Goal: Task Accomplishment & Management: Manage account settings

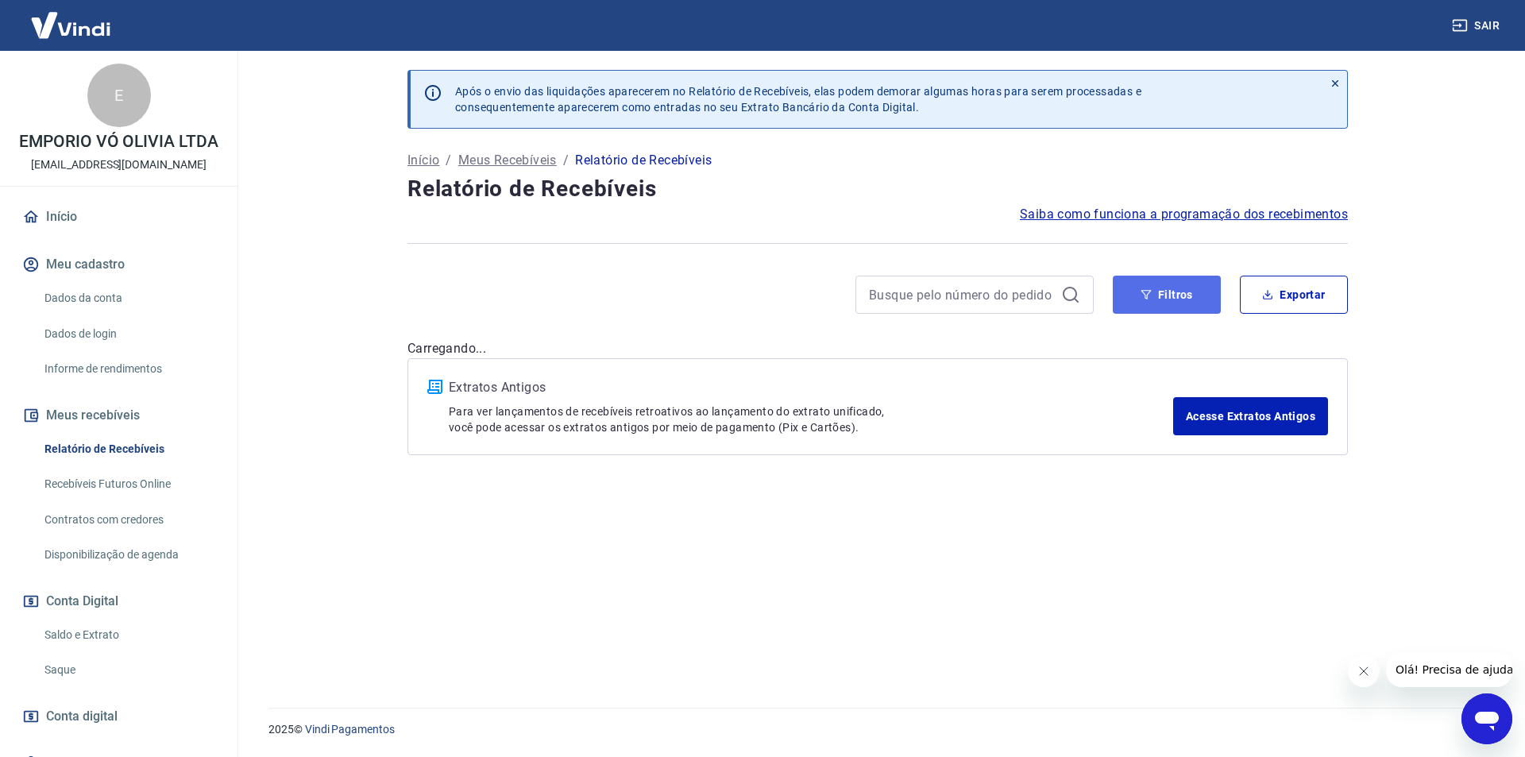
click at [1176, 307] on button "Filtros" at bounding box center [1167, 295] width 108 height 38
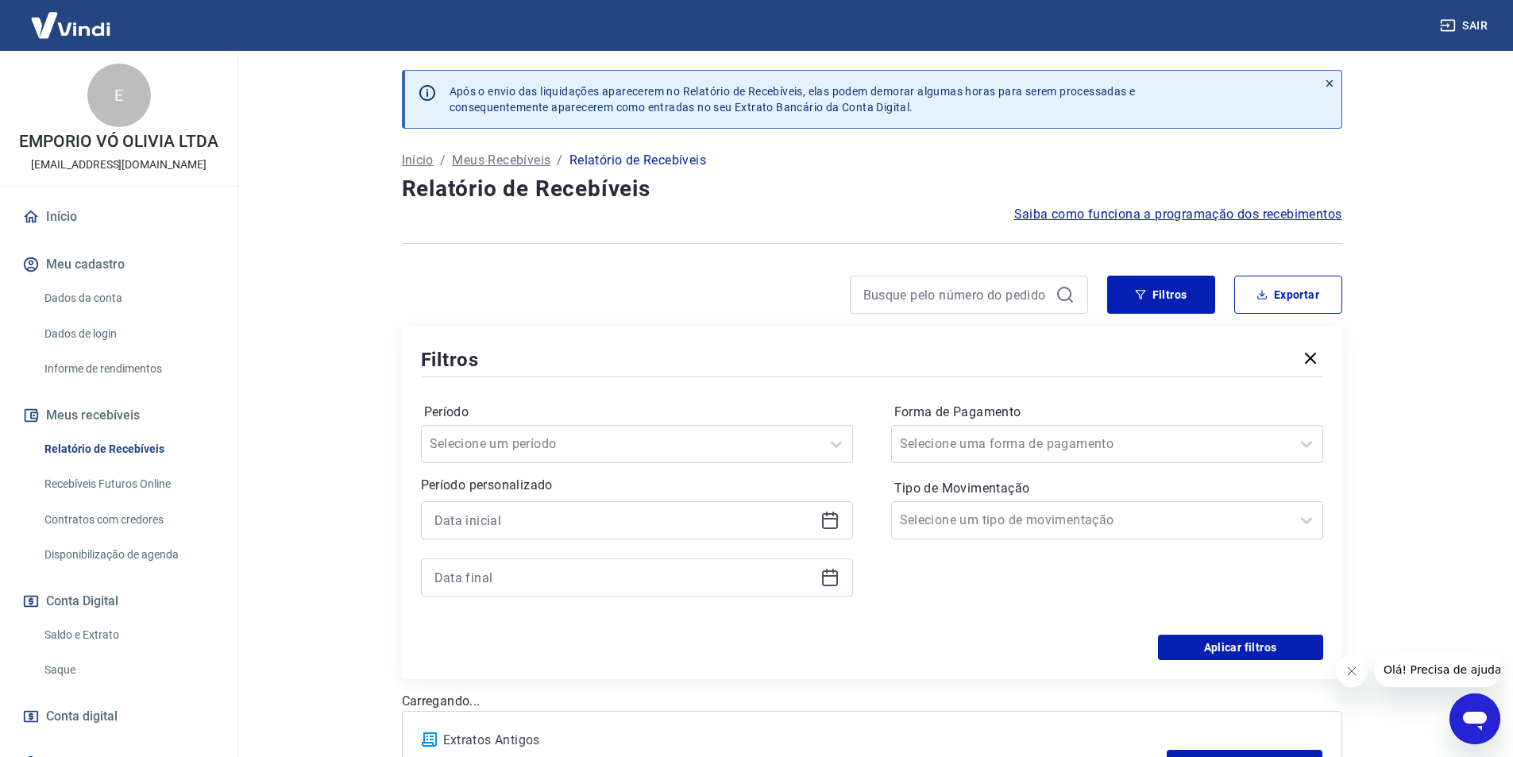
click at [830, 523] on icon at bounding box center [830, 520] width 19 height 19
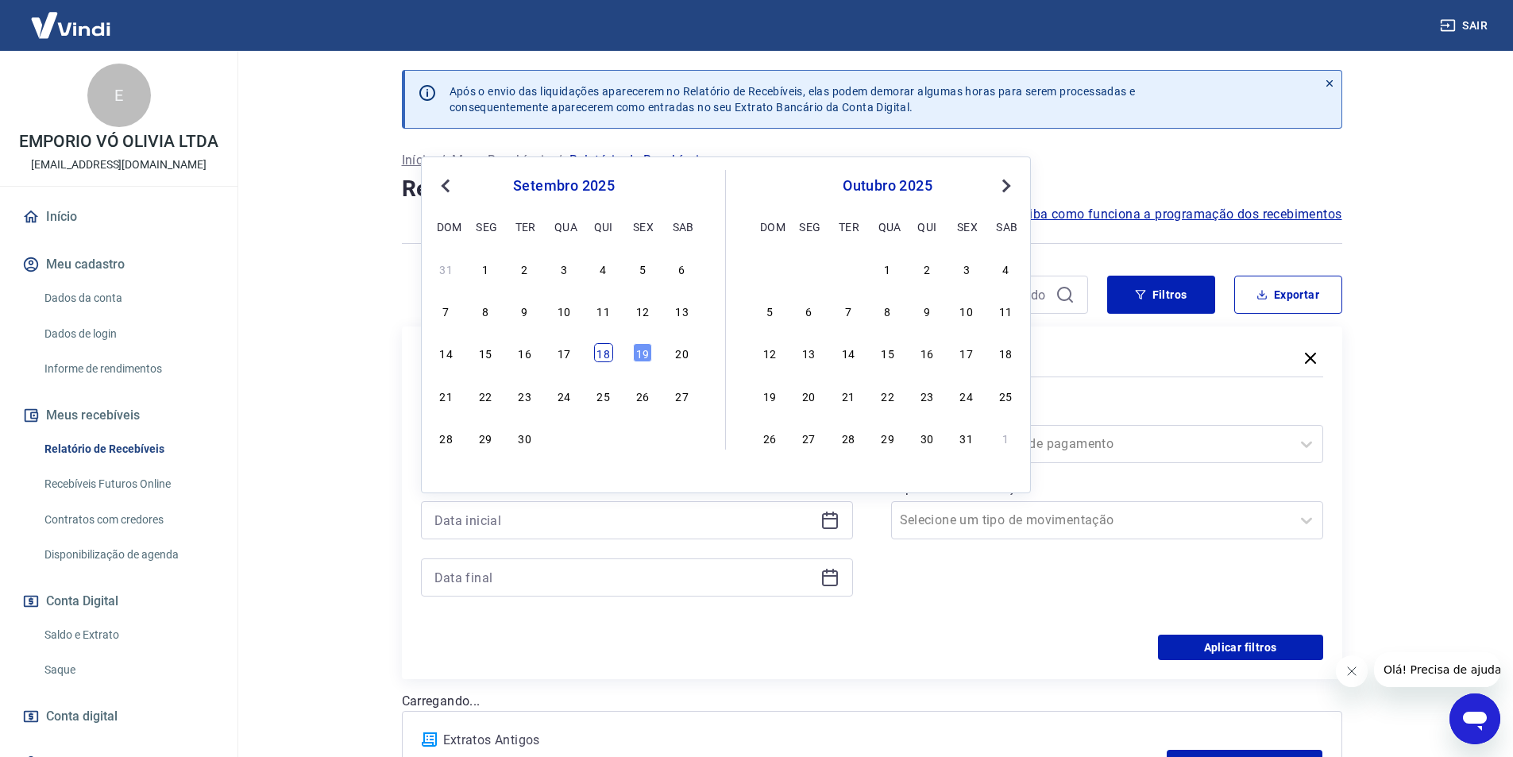
click at [599, 351] on div "18" at bounding box center [603, 352] width 19 height 19
type input "[DATE]"
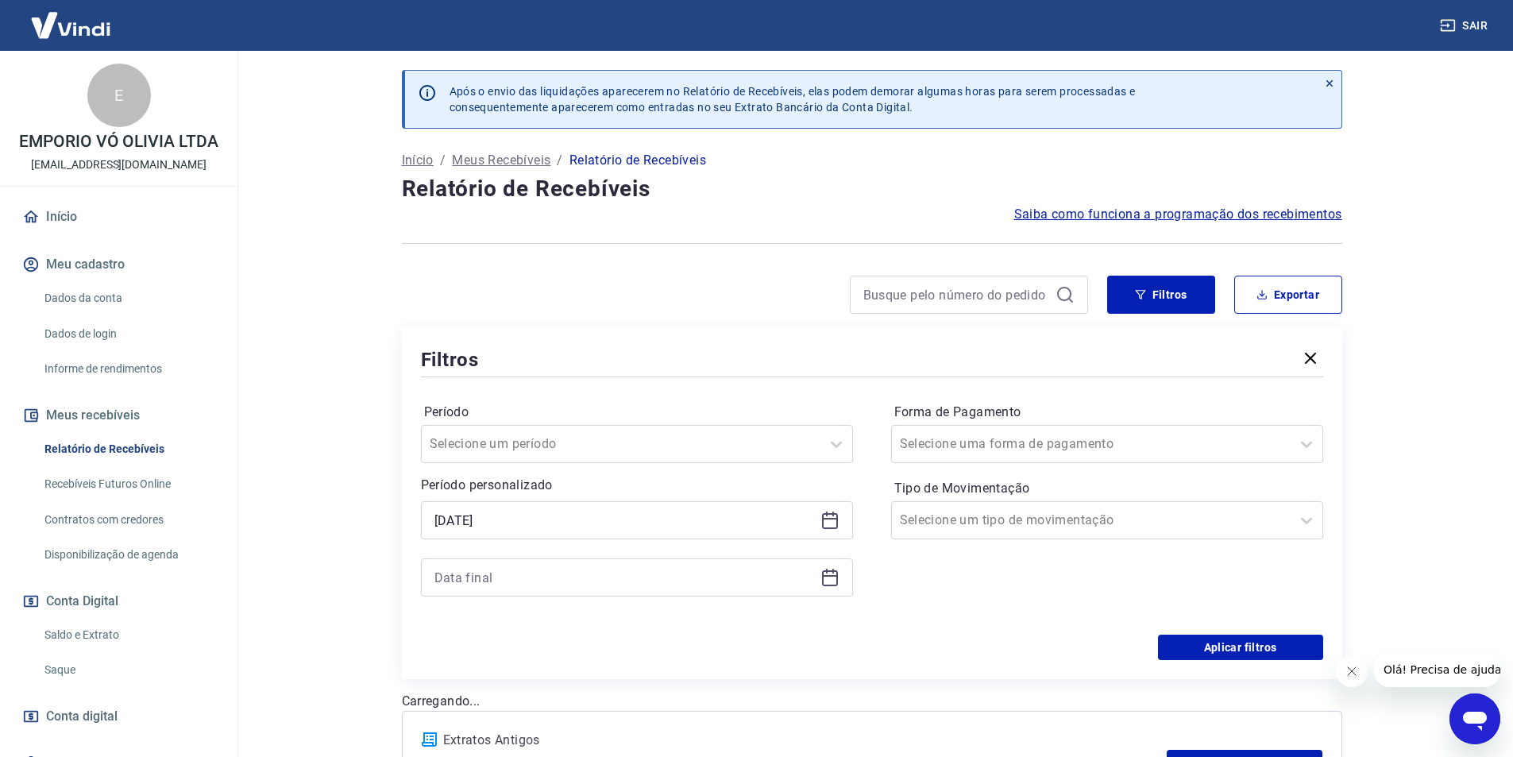
click at [832, 578] on icon at bounding box center [830, 577] width 19 height 19
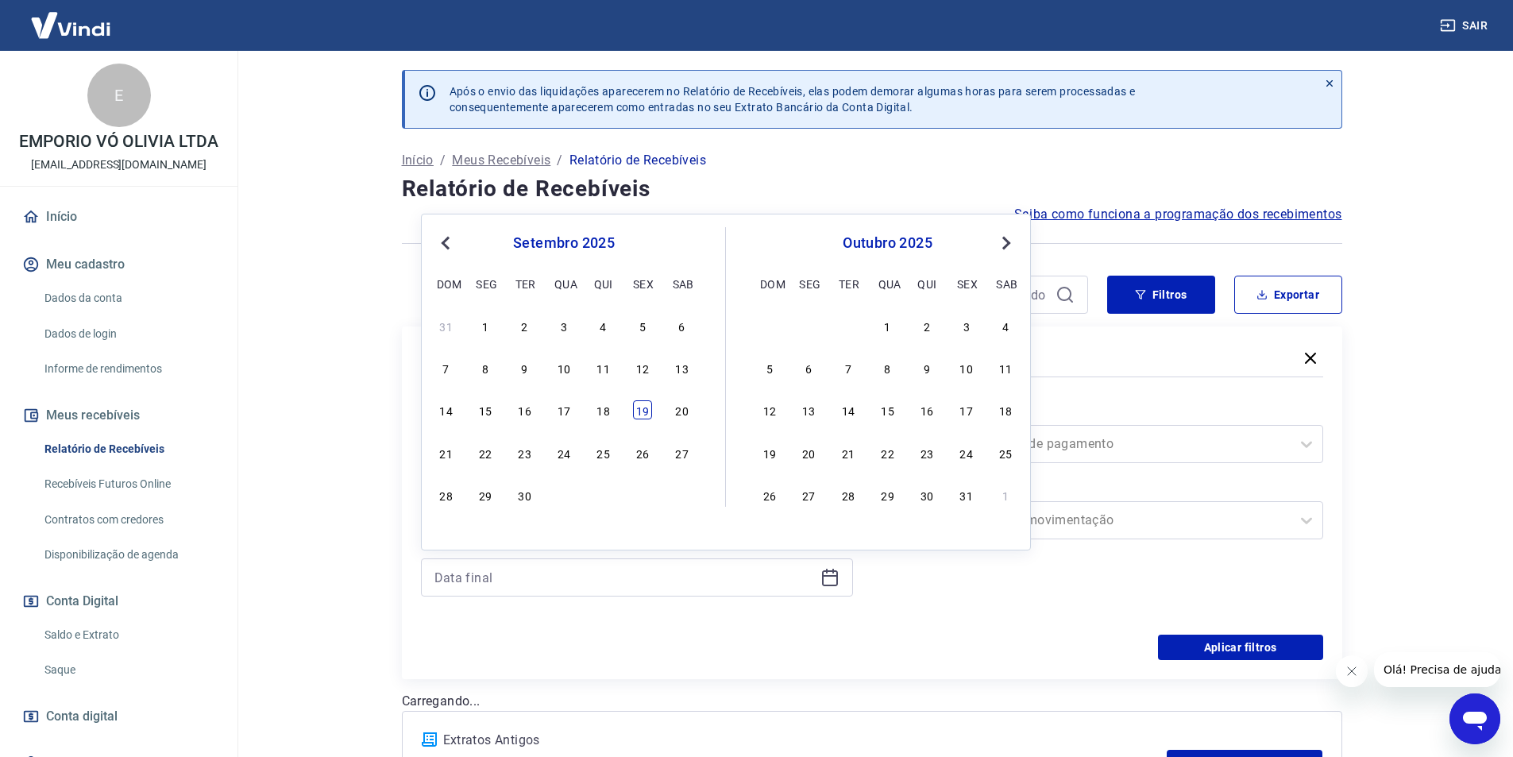
click at [647, 404] on div "19" at bounding box center [642, 409] width 19 height 19
type input "[DATE]"
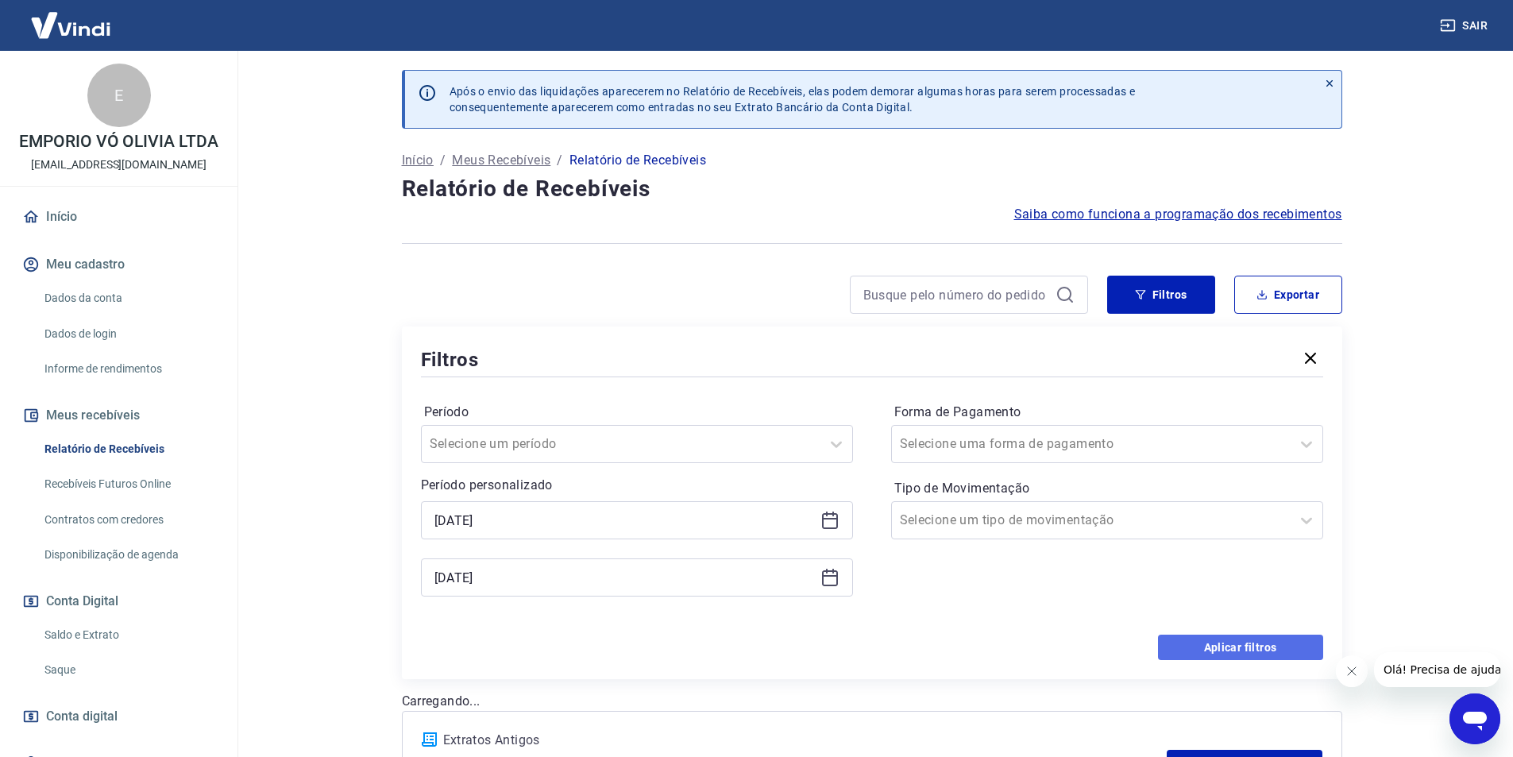
click at [1215, 643] on button "Aplicar filtros" at bounding box center [1240, 647] width 165 height 25
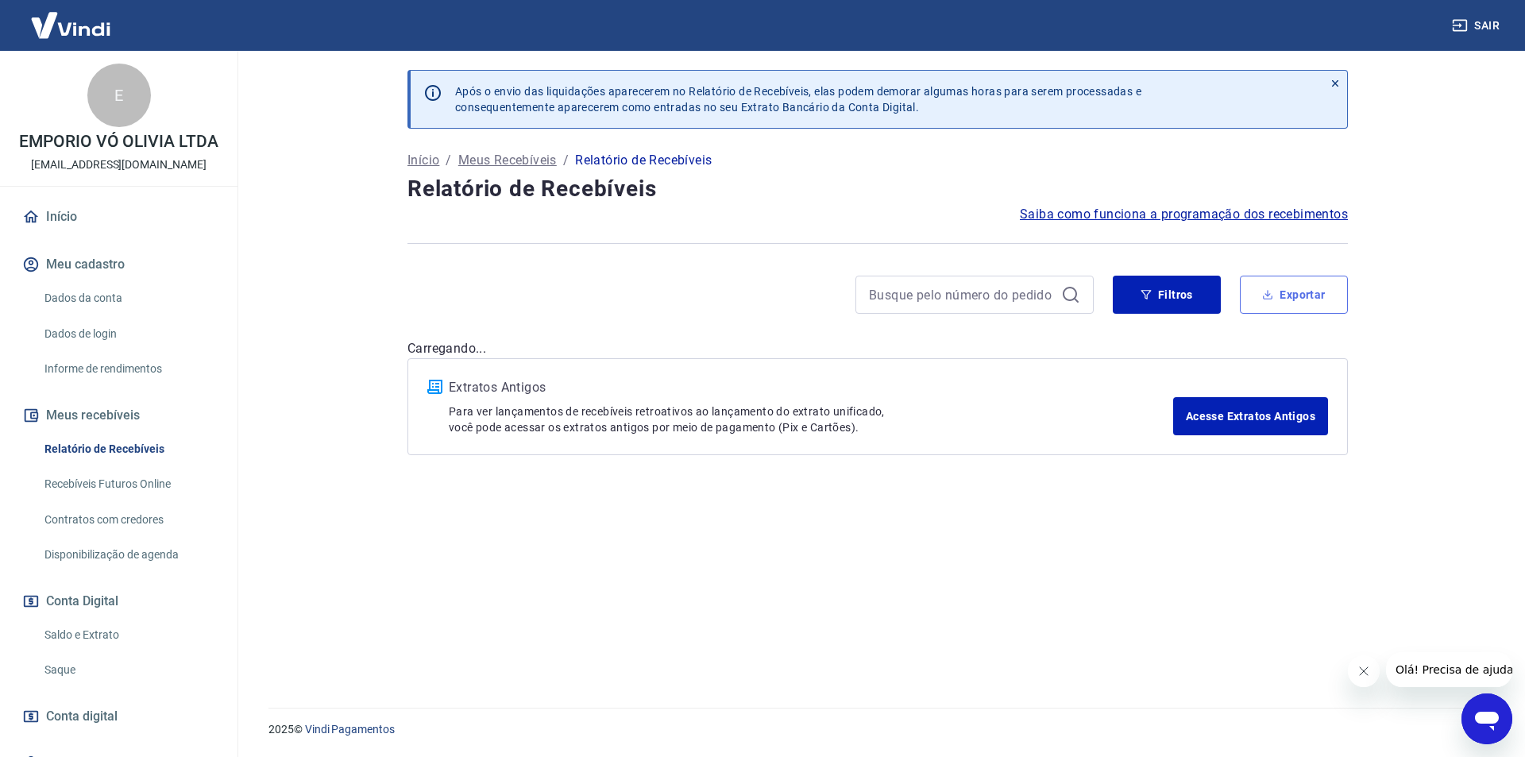
click at [1265, 293] on icon "button" at bounding box center [1267, 294] width 11 height 11
type input "[DATE]"
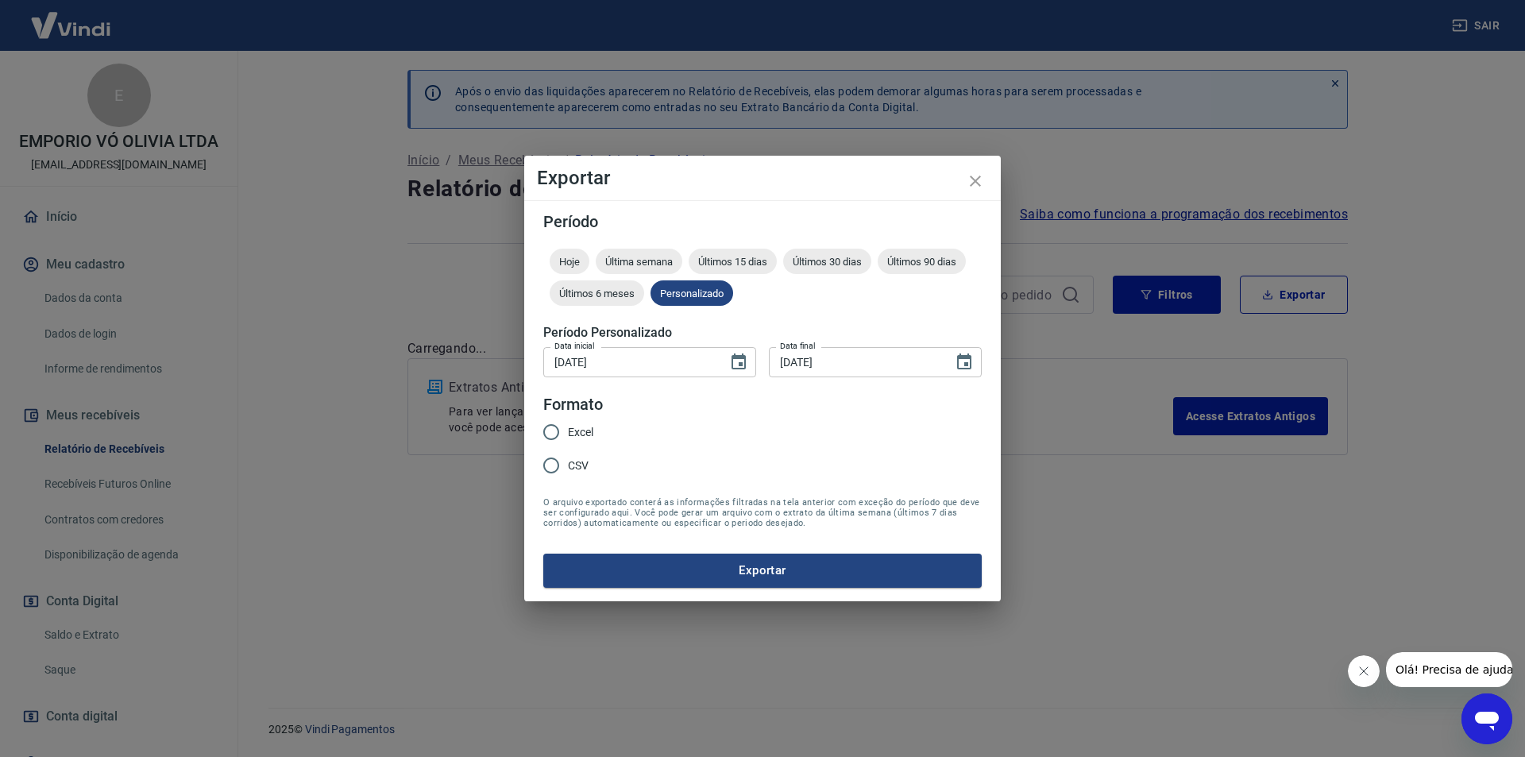
click at [552, 433] on input "Excel" at bounding box center [551, 431] width 33 height 33
radio input "true"
click at [617, 577] on button "Exportar" at bounding box center [762, 570] width 439 height 33
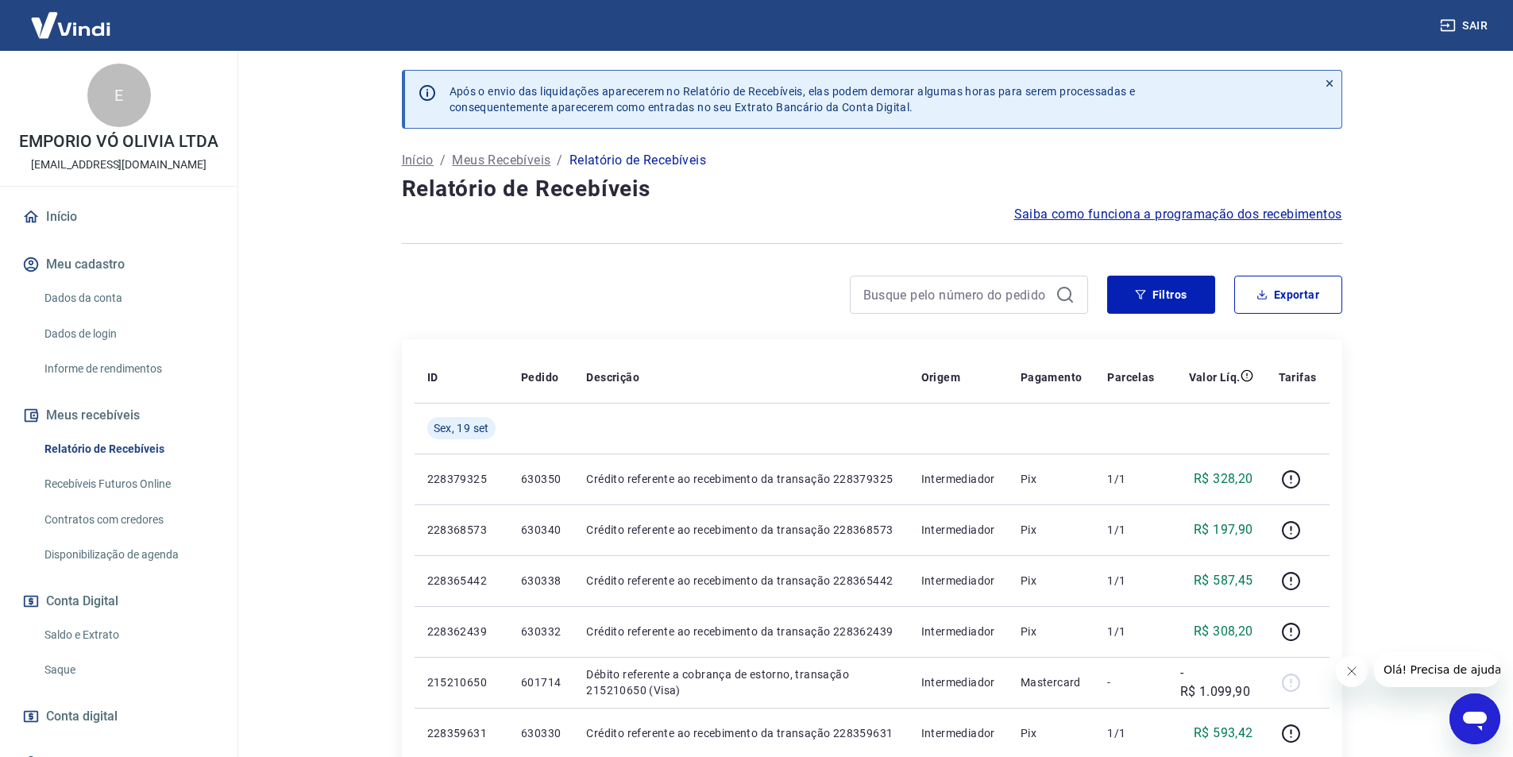
click at [110, 672] on link "Saque" at bounding box center [128, 670] width 180 height 33
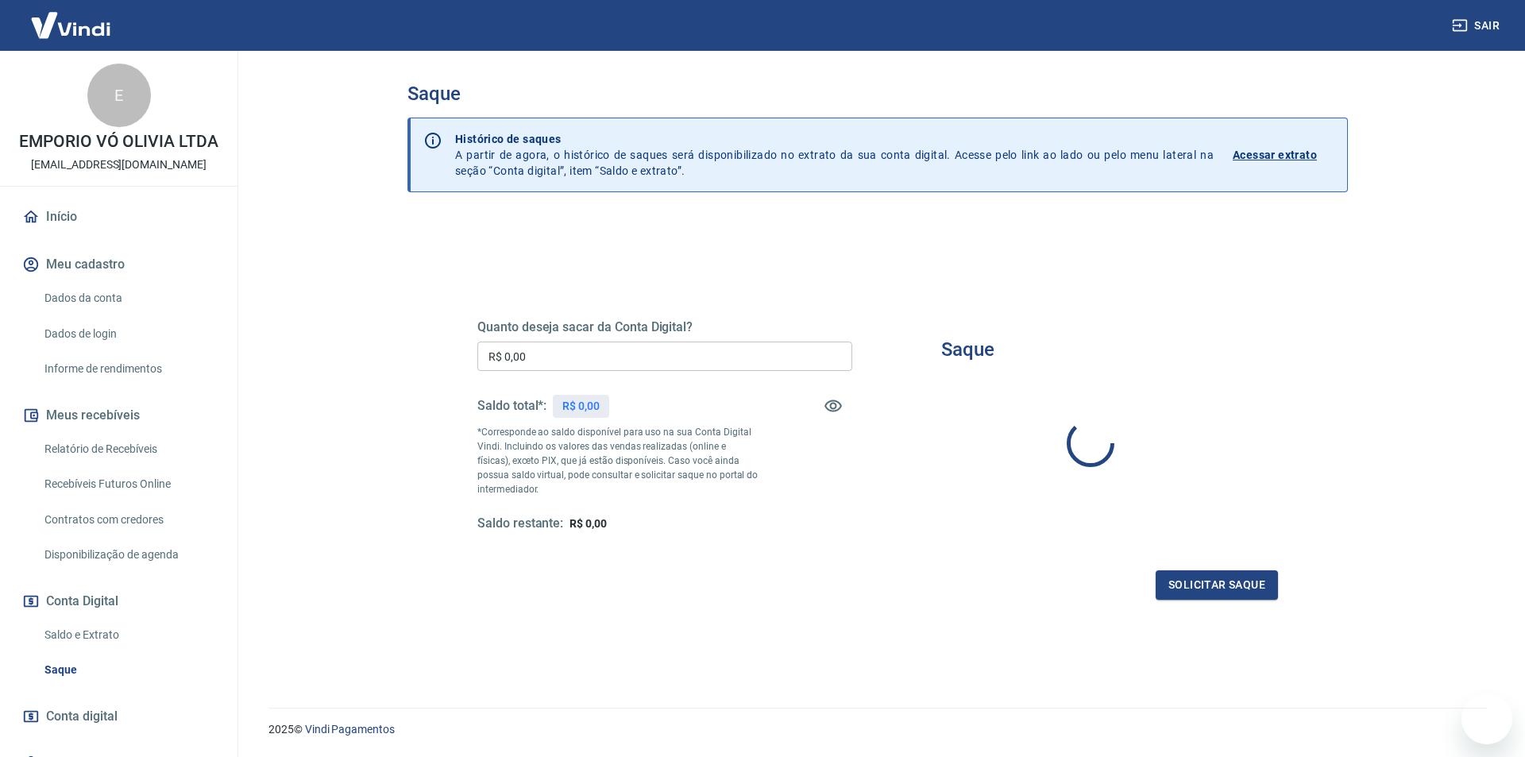
type input "R$ 0,00"
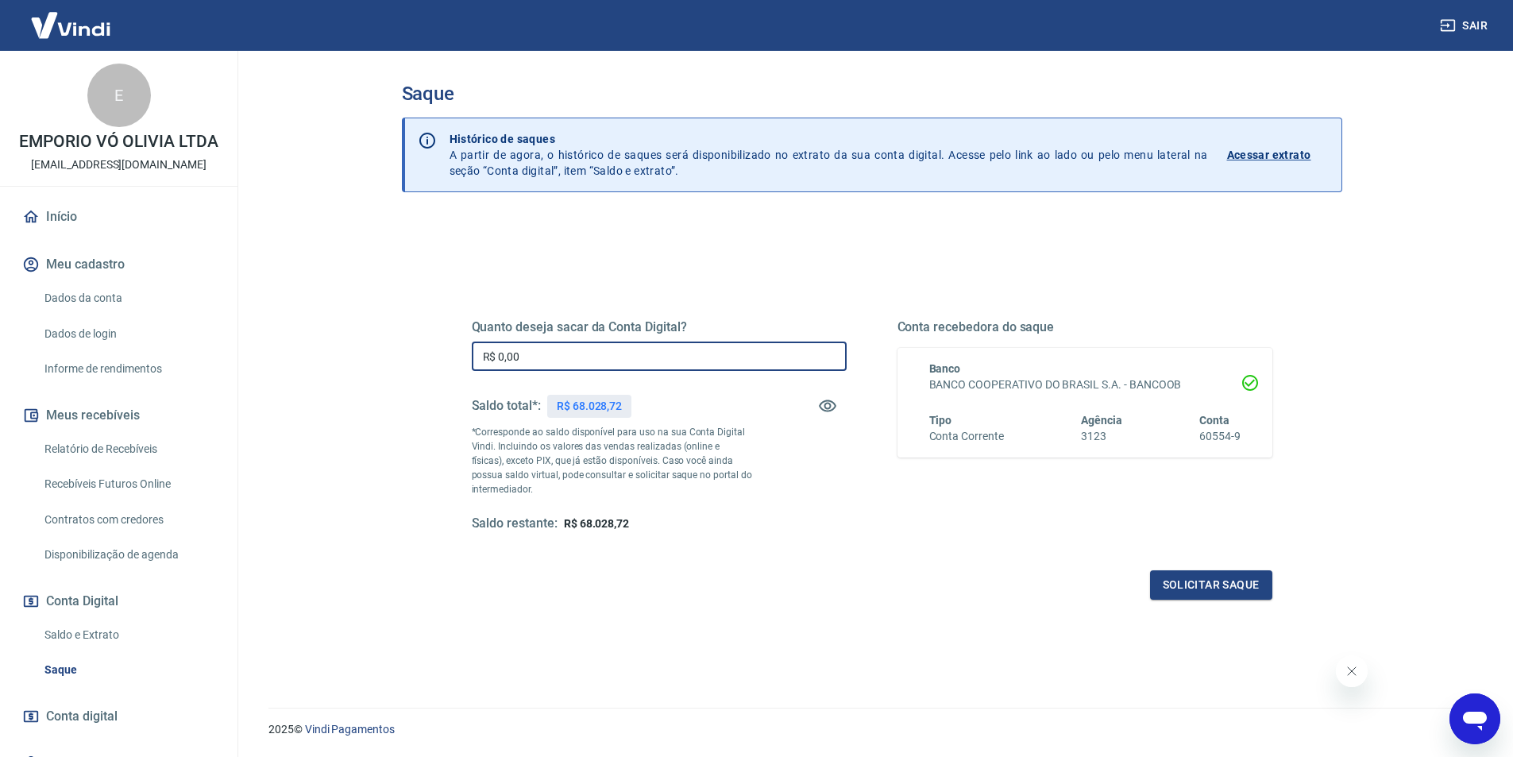
click at [551, 365] on input "R$ 0,00" at bounding box center [659, 356] width 375 height 29
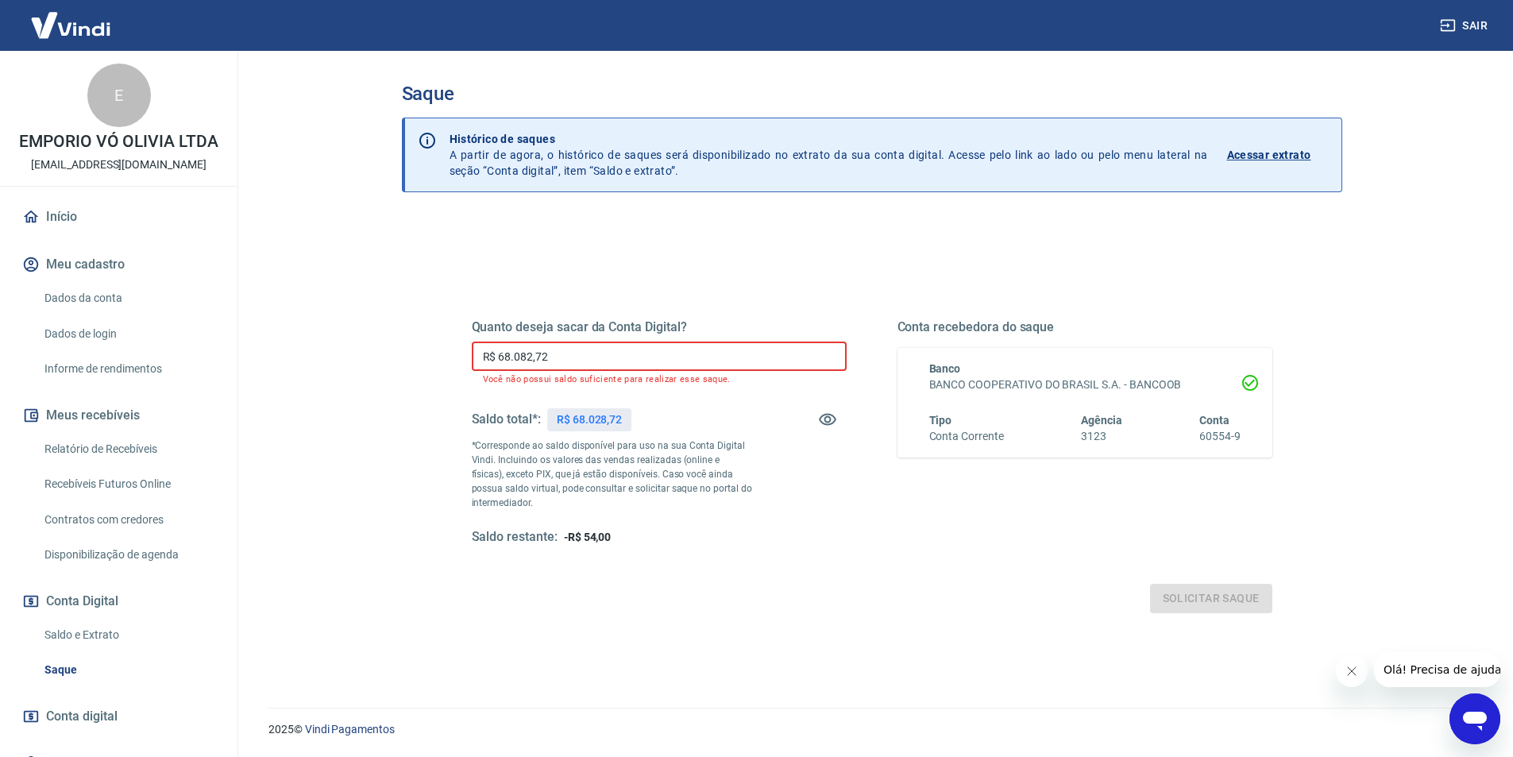
drag, startPoint x: 561, startPoint y: 355, endPoint x: 450, endPoint y: 356, distance: 111.2
click at [450, 356] on div "Quanto deseja sacar da Conta Digital? R$ 68.082,72 ​ Você não possui saldo sufi…" at bounding box center [872, 440] width 877 height 383
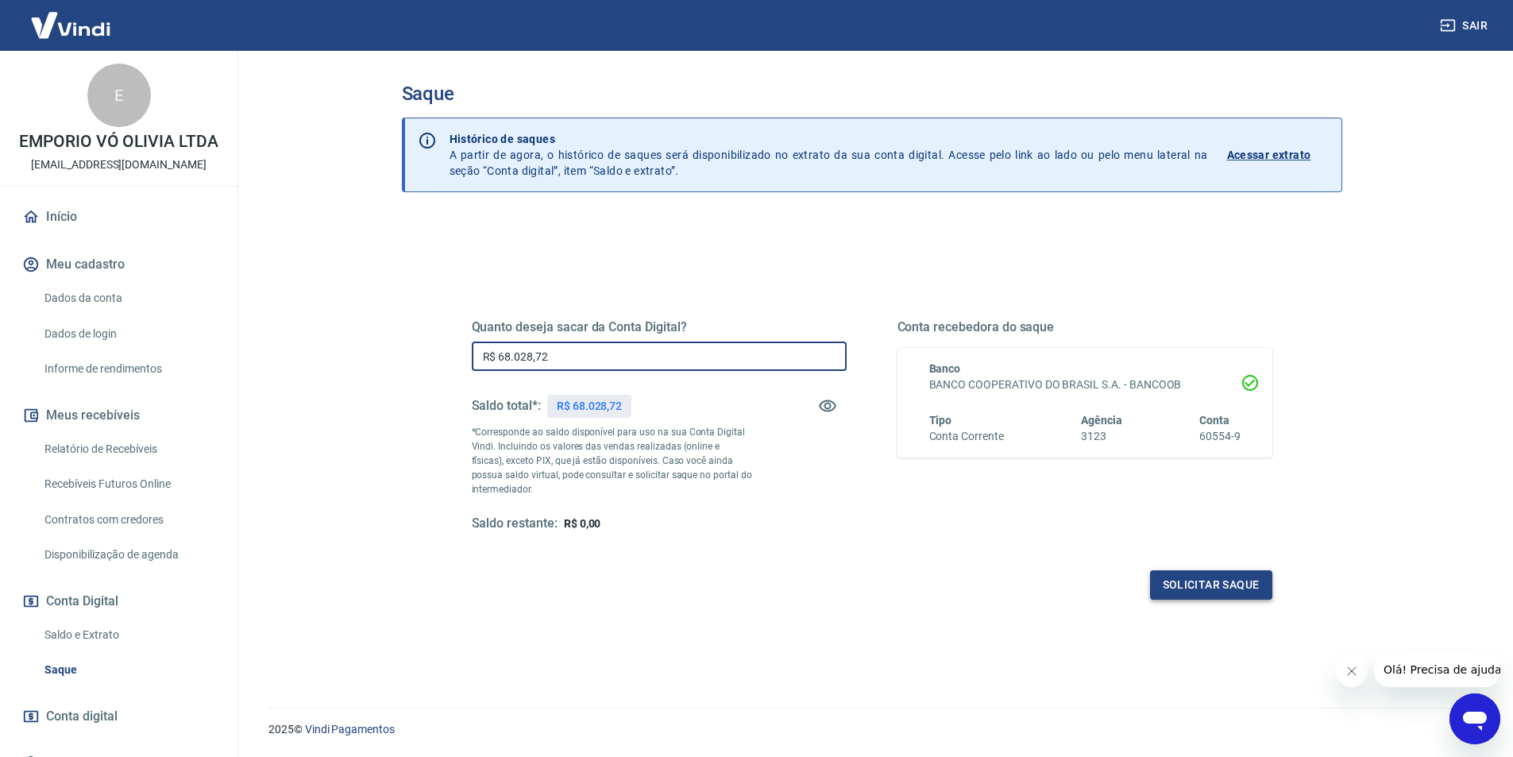
type input "R$ 68.028,72"
click at [1252, 593] on button "Solicitar saque" at bounding box center [1211, 584] width 122 height 29
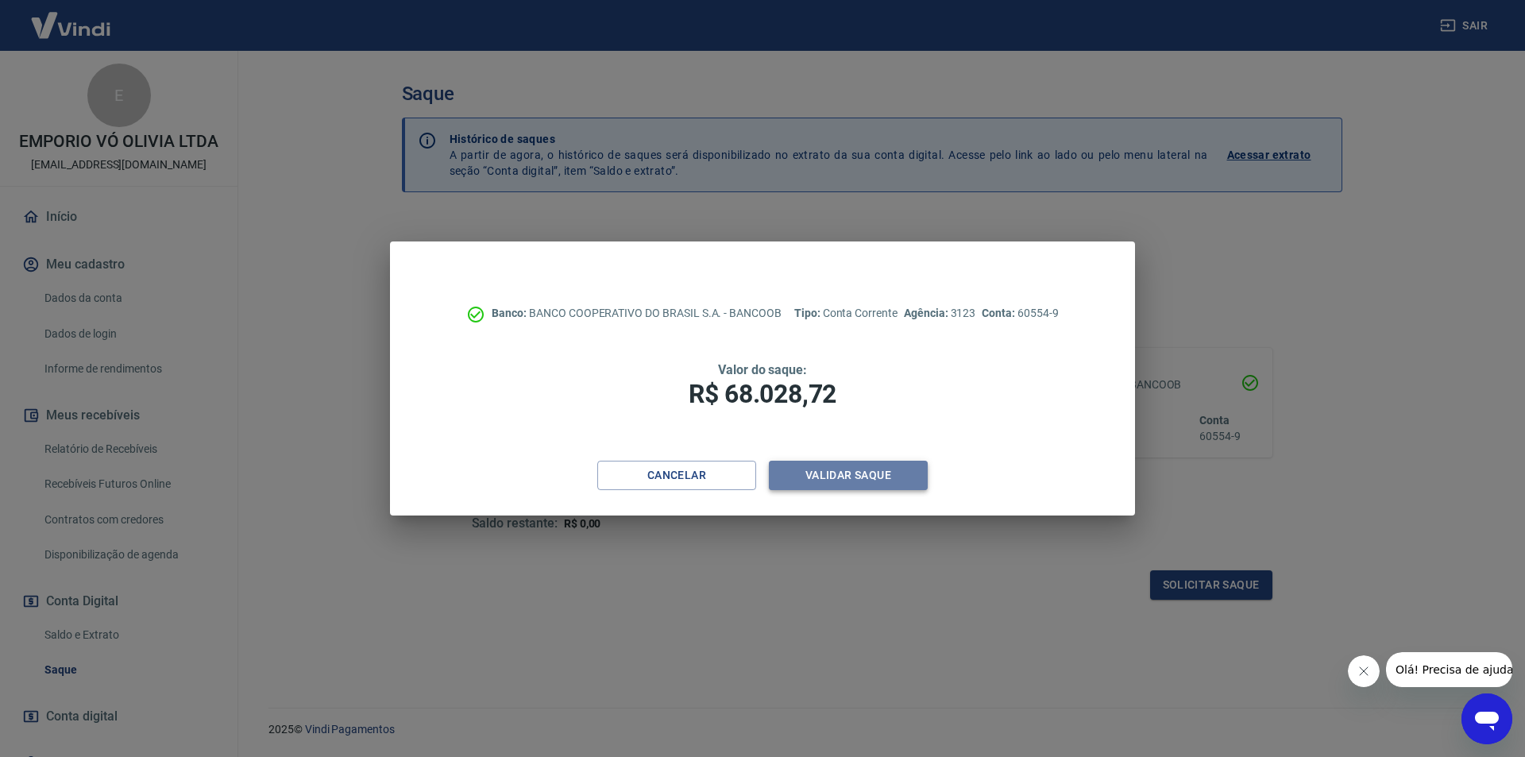
click at [880, 477] on button "Validar saque" at bounding box center [848, 475] width 159 height 29
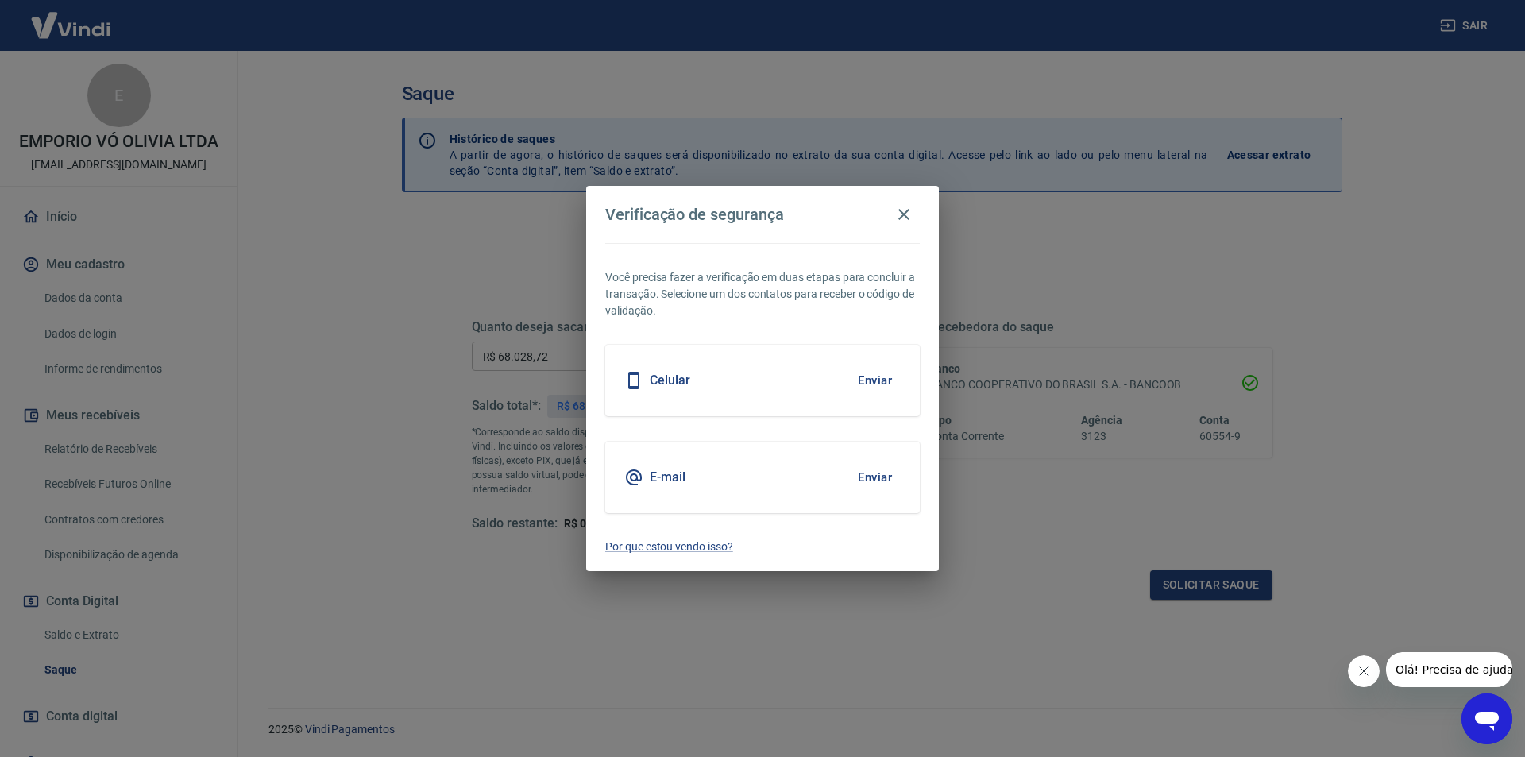
click at [884, 476] on button "Enviar" at bounding box center [875, 477] width 52 height 33
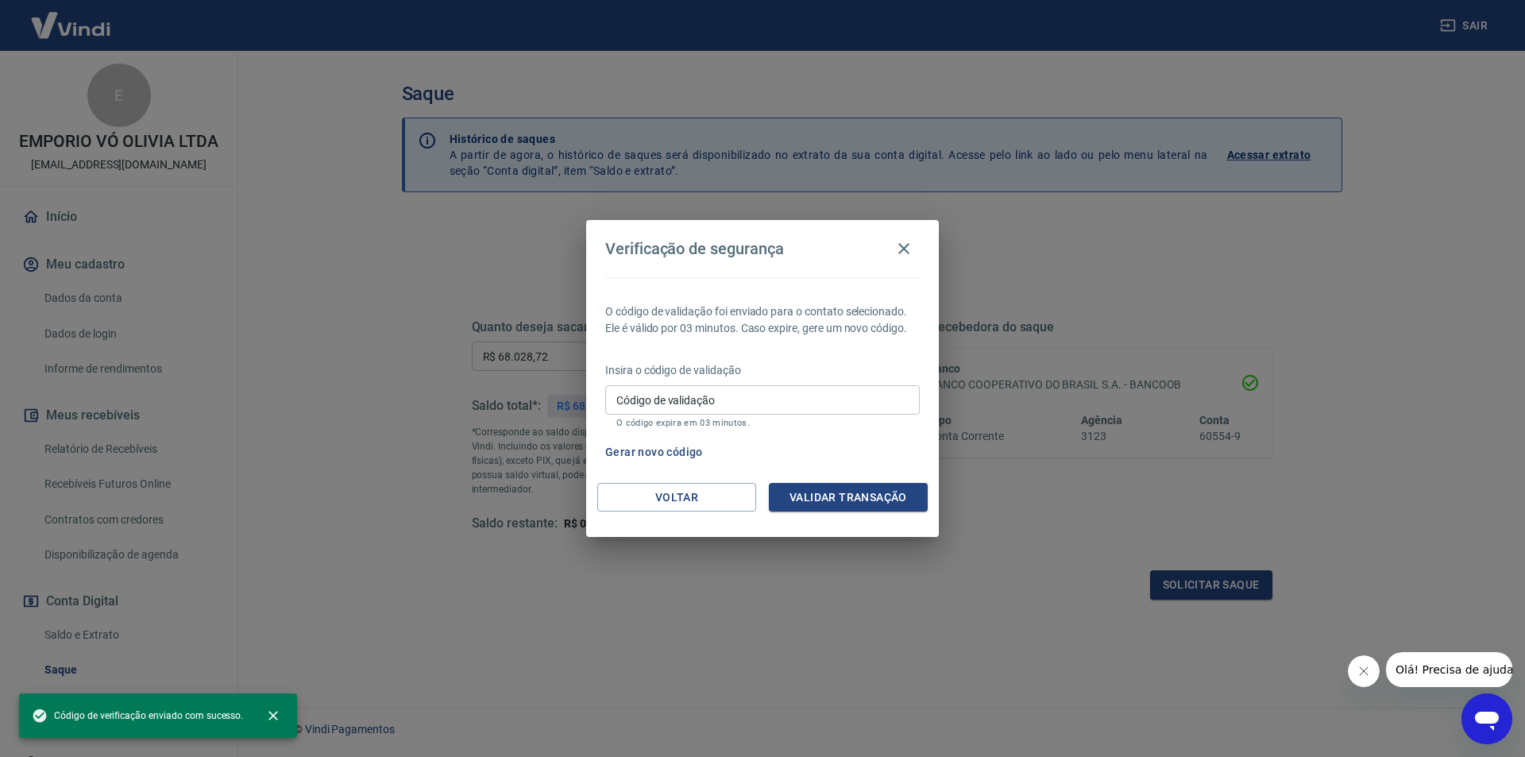
click at [678, 407] on input "Código de validação" at bounding box center [762, 399] width 315 height 29
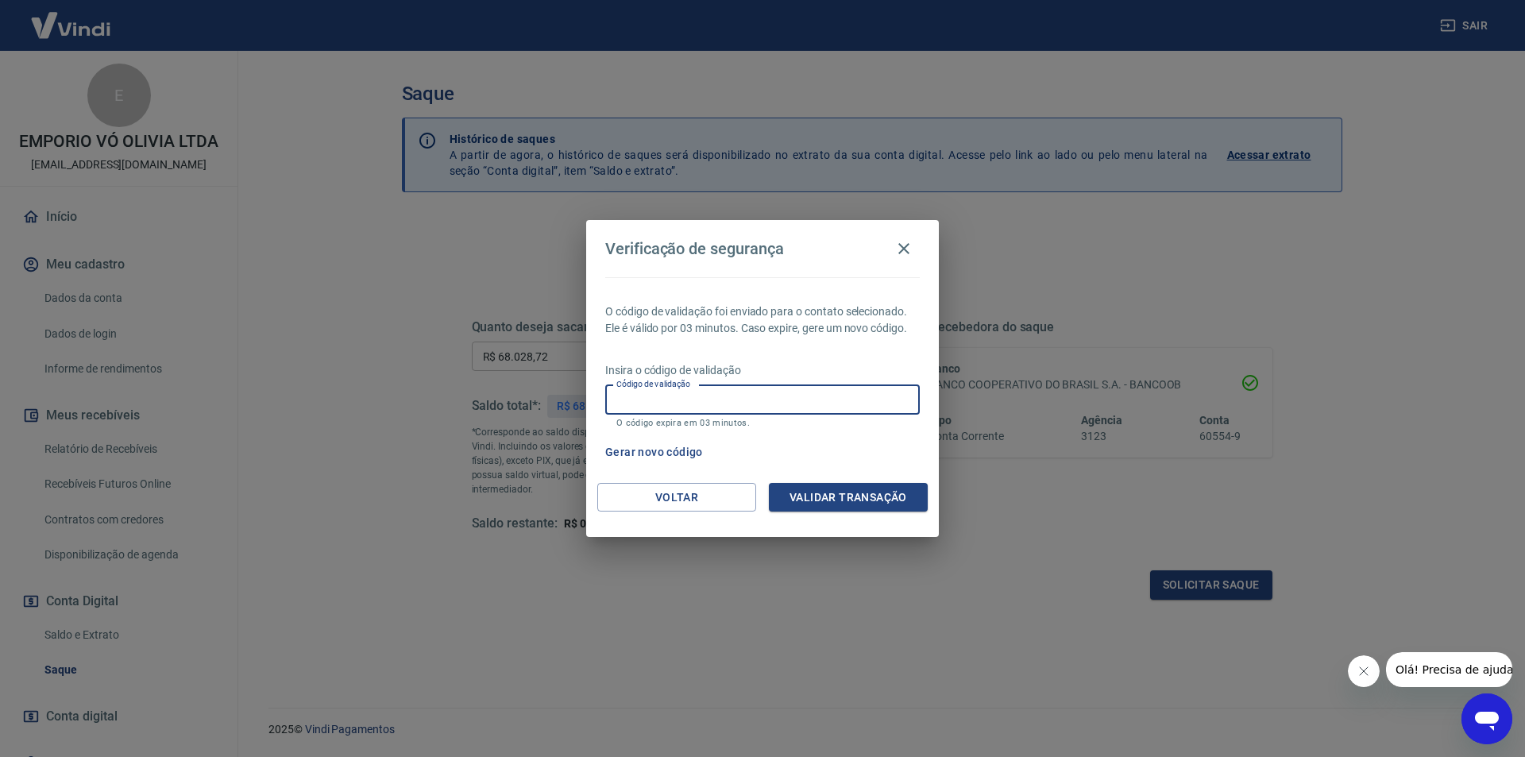
paste input "198111"
type input "198111"
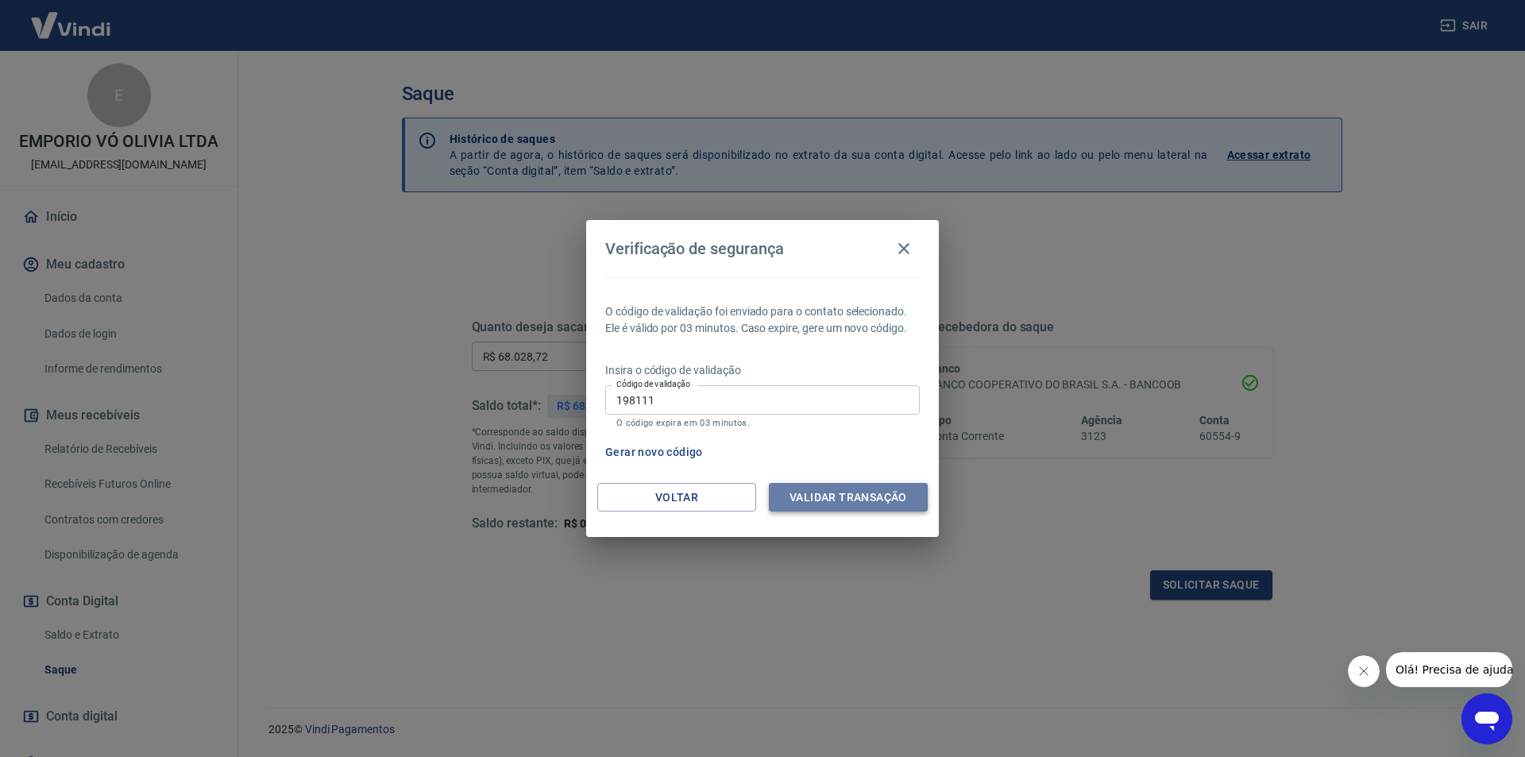
click at [910, 499] on button "Validar transação" at bounding box center [848, 497] width 159 height 29
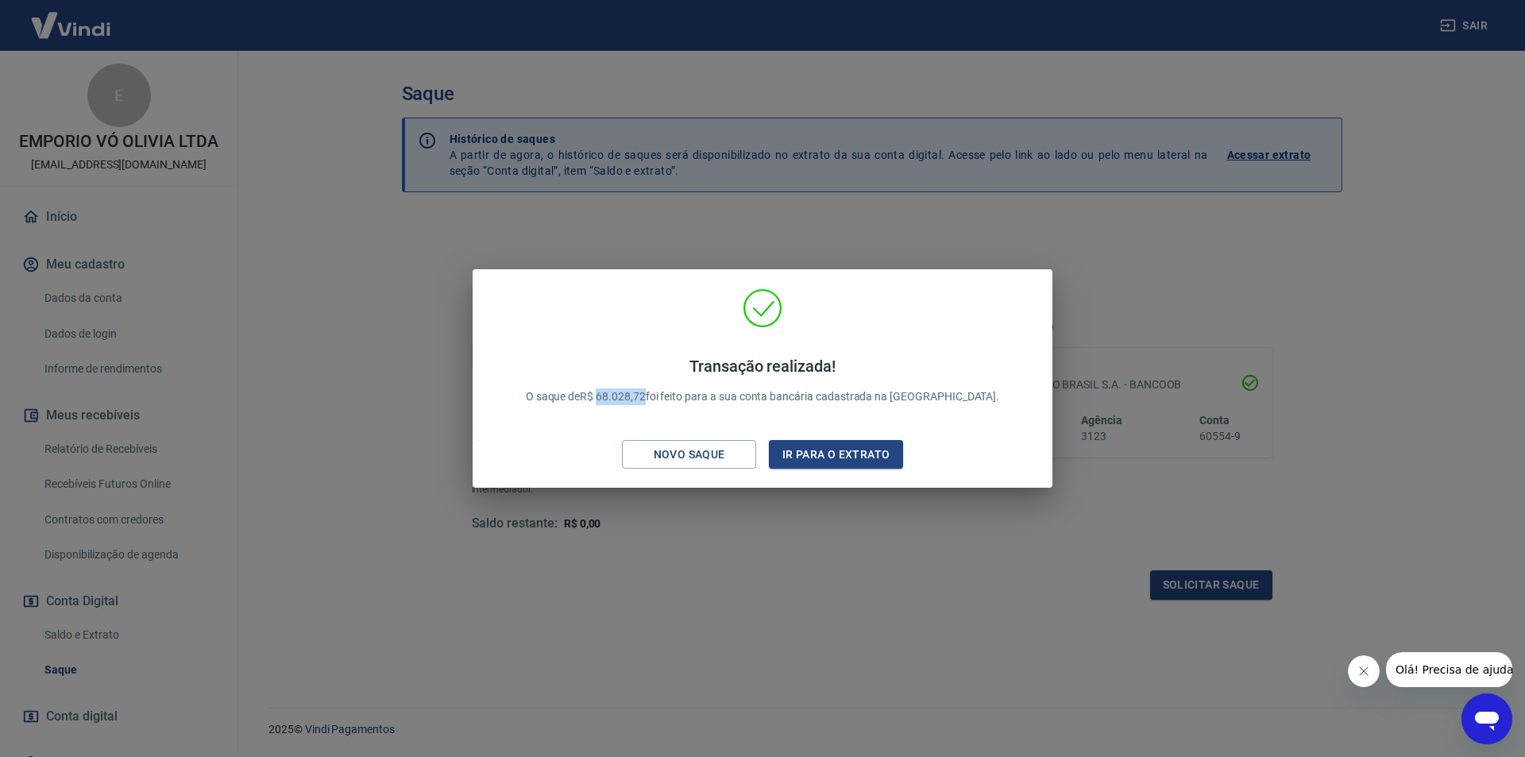
drag, startPoint x: 688, startPoint y: 398, endPoint x: 640, endPoint y: 393, distance: 47.9
click at [640, 393] on p "Transação realizada! O saque de R$ 68.028,72 foi feito para a sua conta bancári…" at bounding box center [763, 381] width 474 height 48
copy p "68.028,72"
